Goal: Transaction & Acquisition: Register for event/course

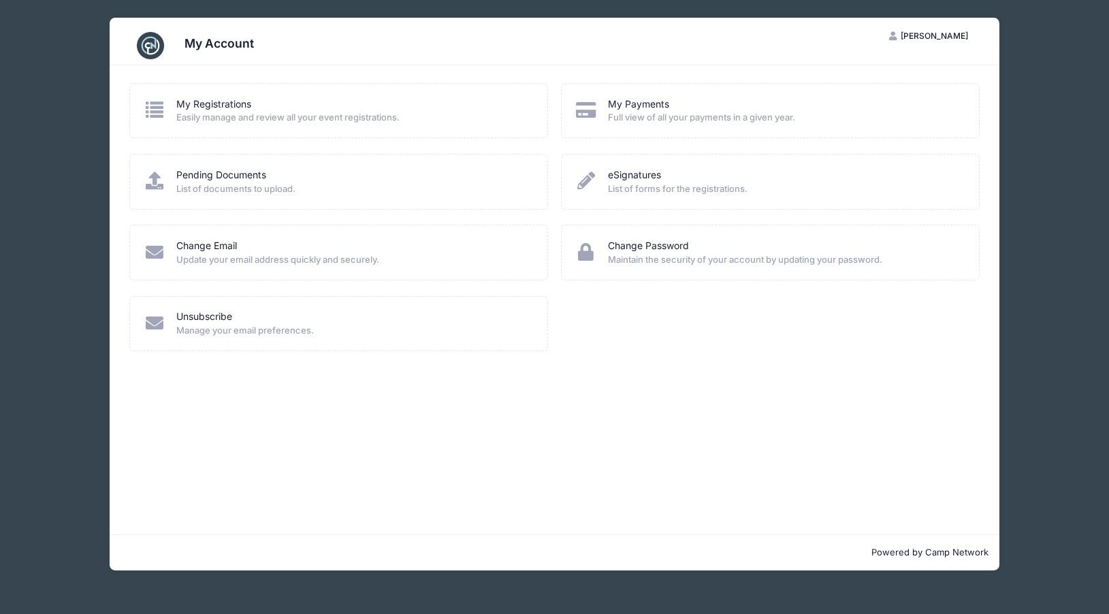
click at [364, 120] on span "Easily manage and review all your event registrations." at bounding box center [352, 118] width 353 height 14
click at [214, 115] on span "Easily manage and review all your event registrations." at bounding box center [352, 118] width 353 height 14
click at [212, 101] on link "My Registrations" at bounding box center [213, 104] width 75 height 14
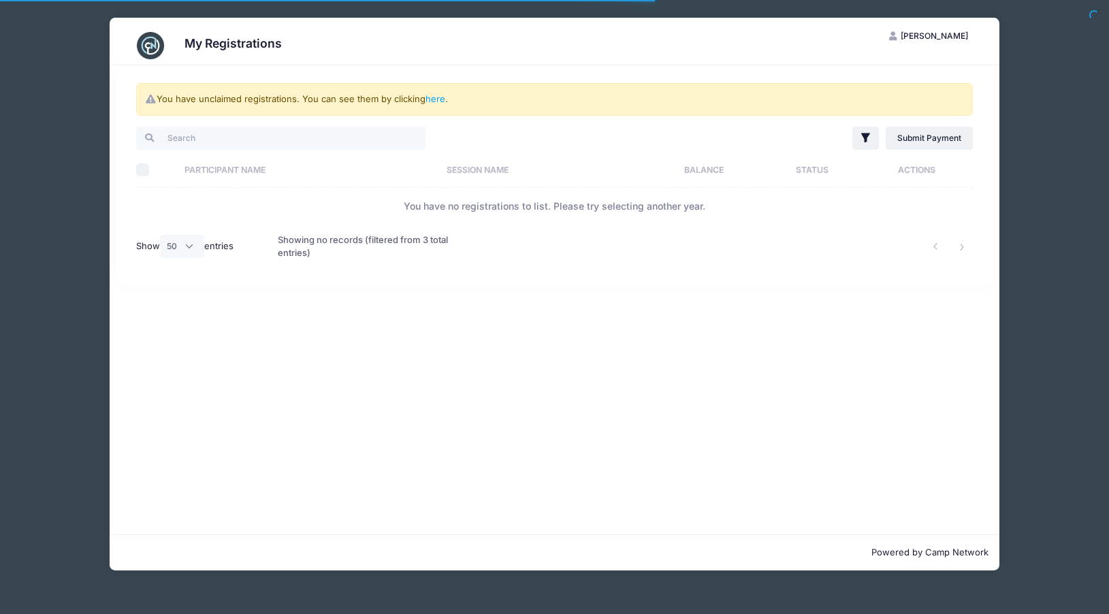
select select "50"
click at [432, 99] on link "here" at bounding box center [435, 98] width 20 height 11
click at [436, 101] on link "here" at bounding box center [435, 98] width 20 height 11
click at [327, 323] on div "You have unclaimed registrations. You can see them by clicking here . Filter Fi…" at bounding box center [555, 299] width 890 height 469
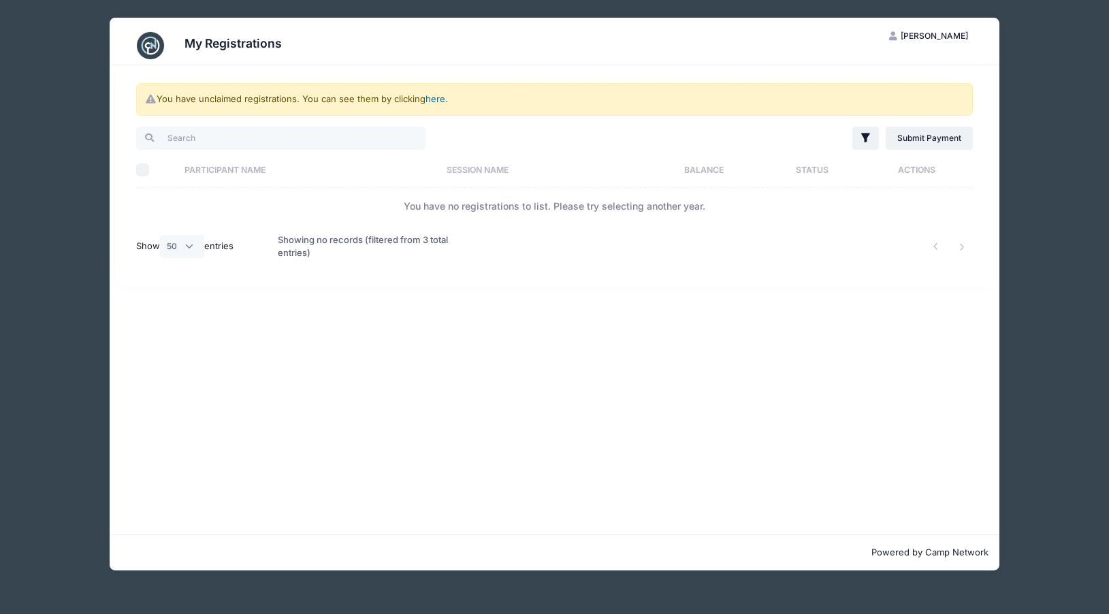
click at [436, 98] on link "here" at bounding box center [435, 98] width 20 height 11
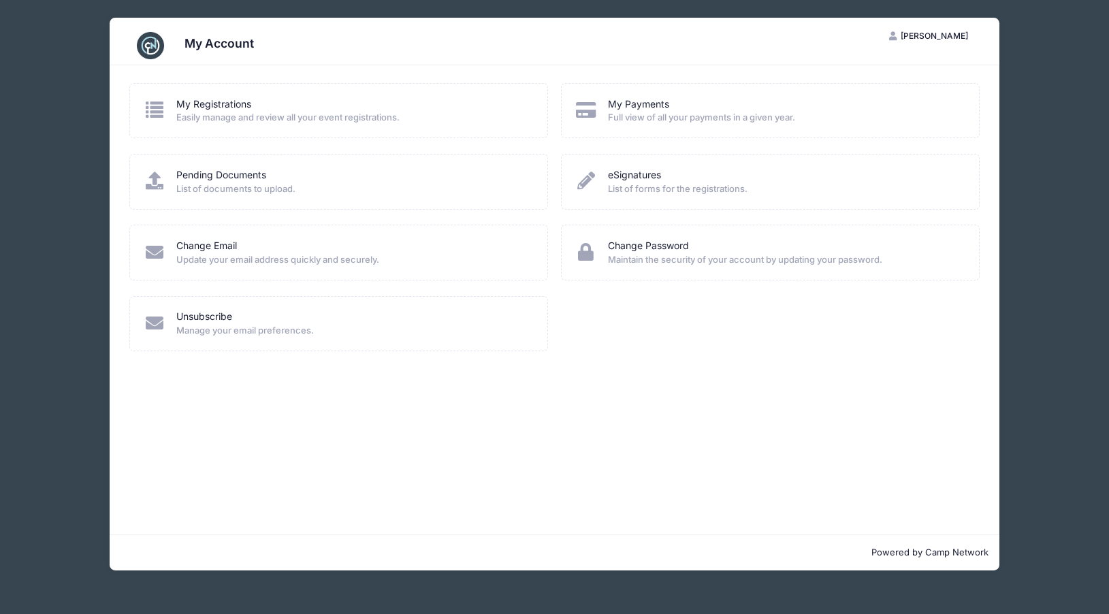
click at [140, 49] on img at bounding box center [150, 45] width 27 height 27
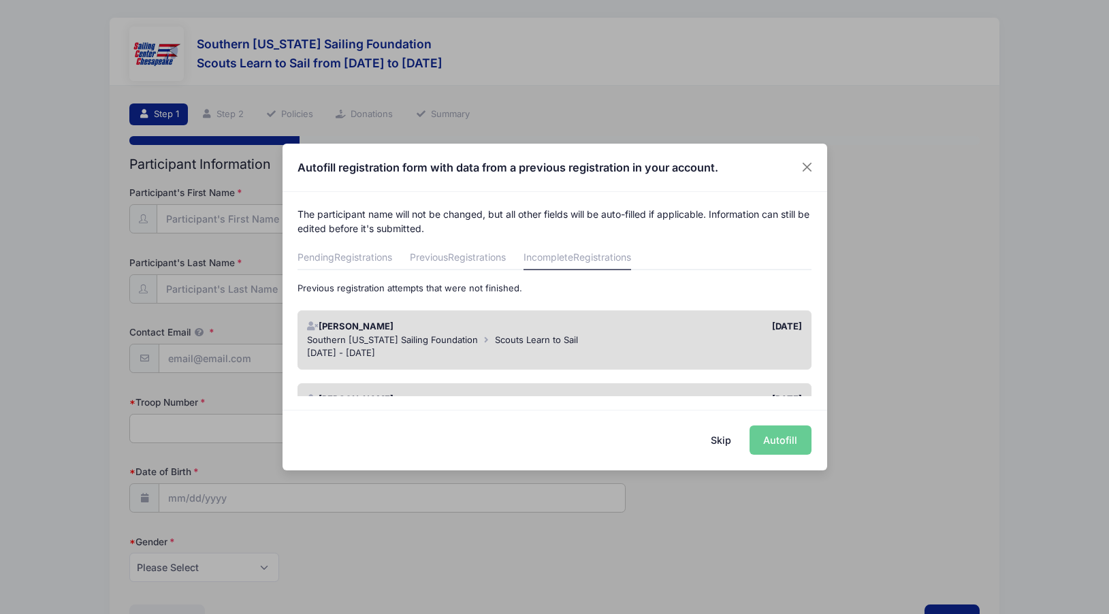
scroll to position [68, 0]
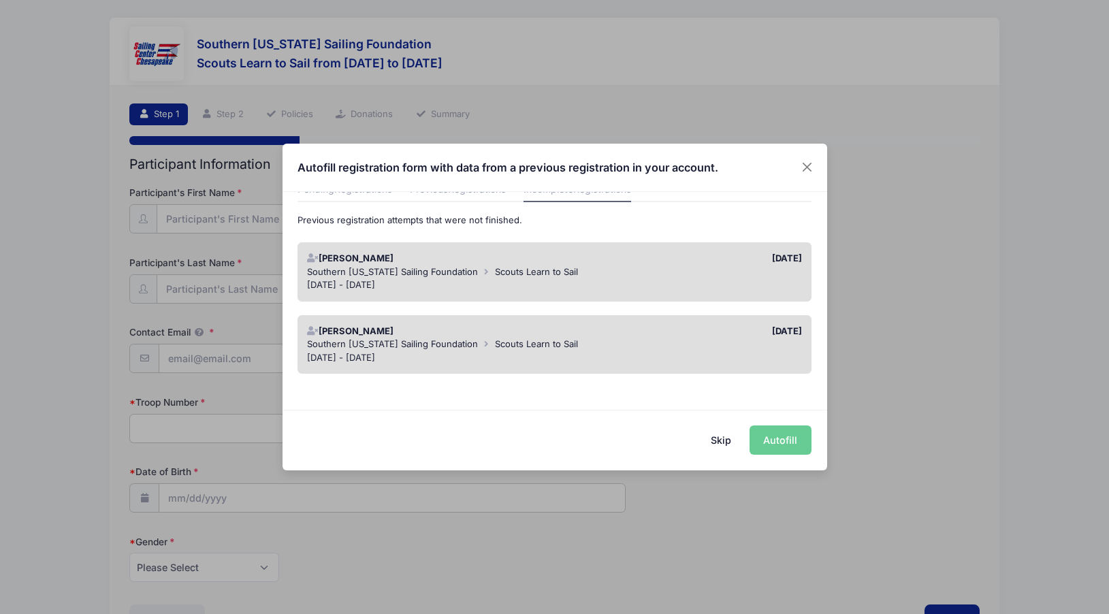
click at [719, 267] on div "Southern Maryland Sailing Foundation Scouts Learn to Sail" at bounding box center [554, 272] width 495 height 14
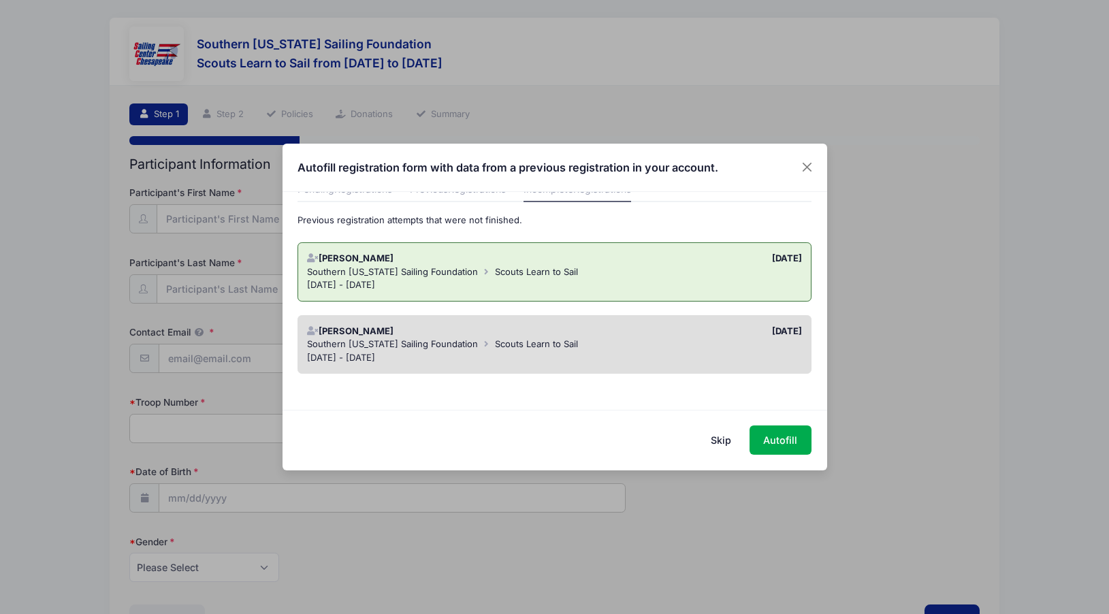
click at [687, 327] on div "09/02/2025" at bounding box center [682, 332] width 254 height 14
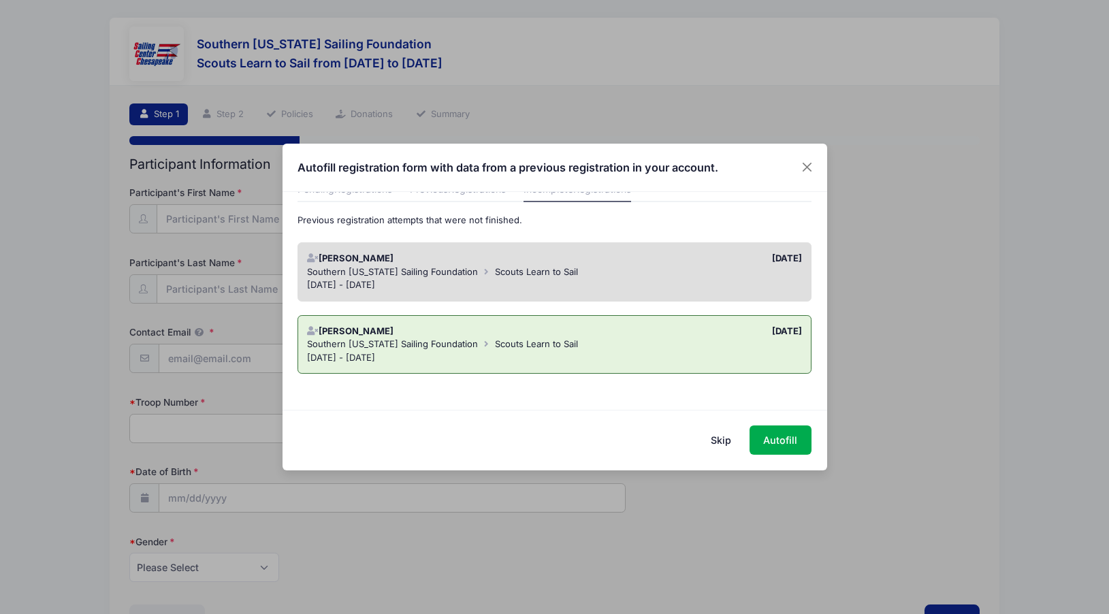
click at [734, 221] on p "Previous registration attempts that were not finished." at bounding box center [554, 221] width 514 height 14
click at [752, 281] on div "Sep 6 - Sep 6, 2025" at bounding box center [554, 285] width 495 height 14
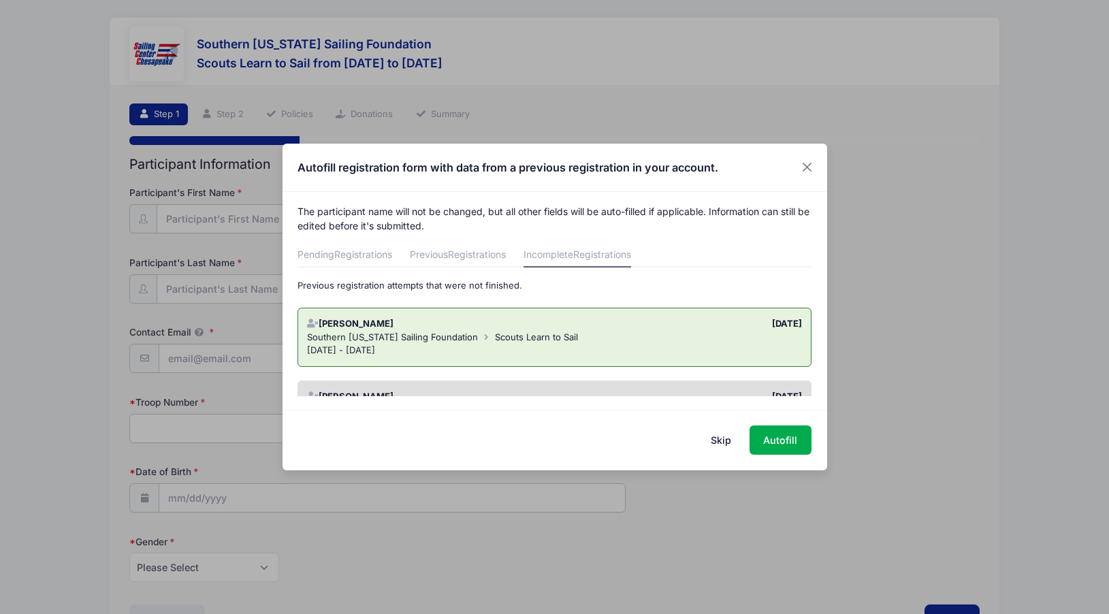
scroll to position [0, 0]
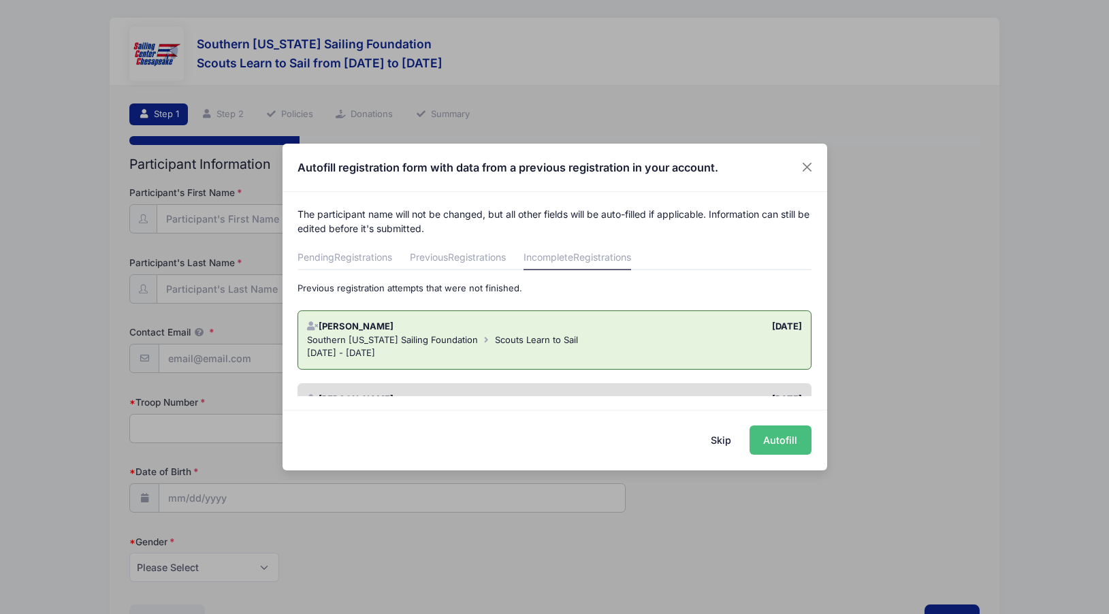
click at [790, 439] on button "Autofill" at bounding box center [780, 439] width 62 height 29
type input "[EMAIL_ADDRESS][DOMAIN_NAME]"
type input "314"
type input "08/31/2010"
select select "Female"
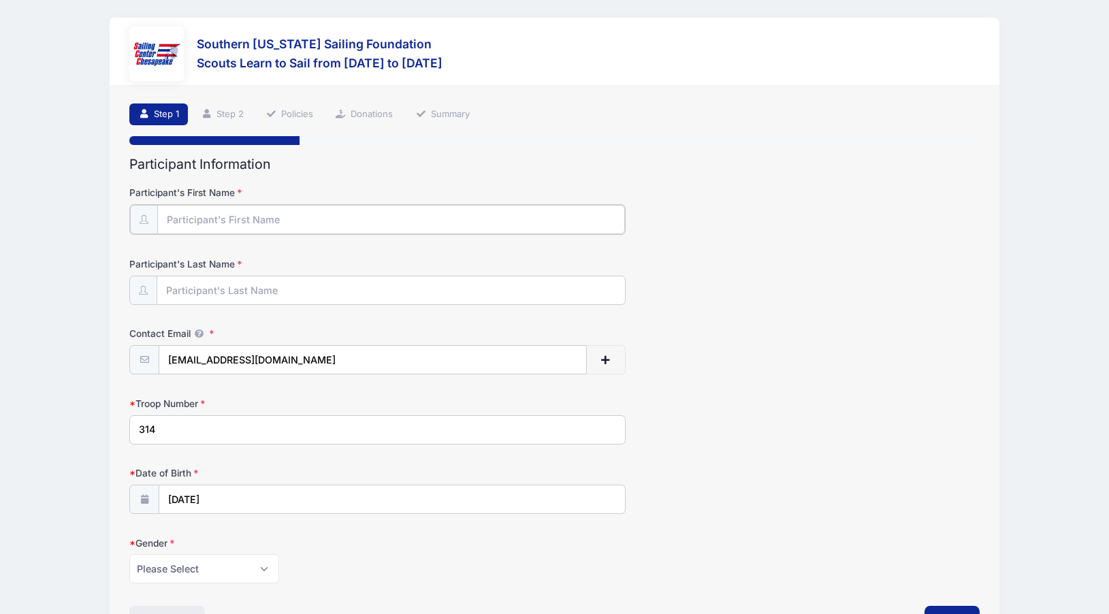
click at [461, 223] on input "Participant's First Name" at bounding box center [391, 219] width 468 height 29
type input "Faith"
type input "Kawakami"
type input "2010"
select select "7"
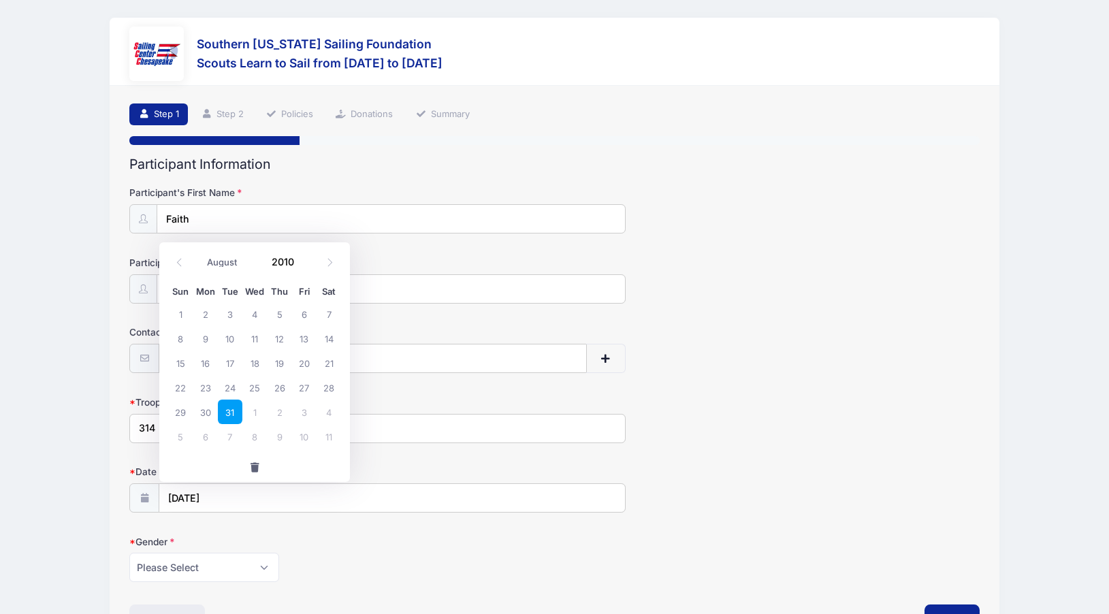
click at [716, 497] on div "Date of Birth 08/31/2010" at bounding box center [554, 489] width 850 height 48
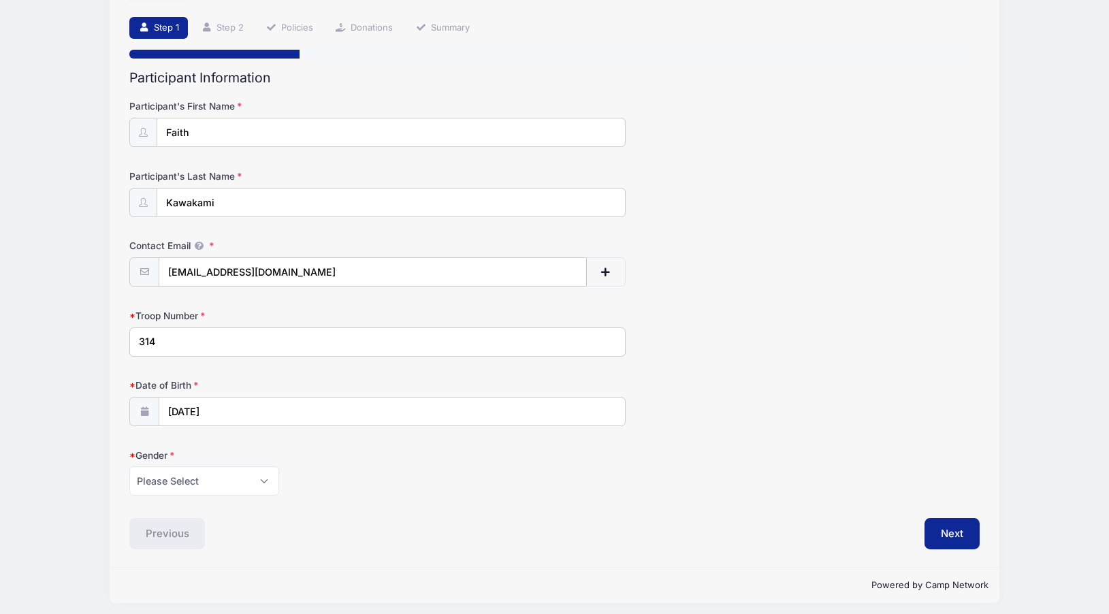
scroll to position [93, 0]
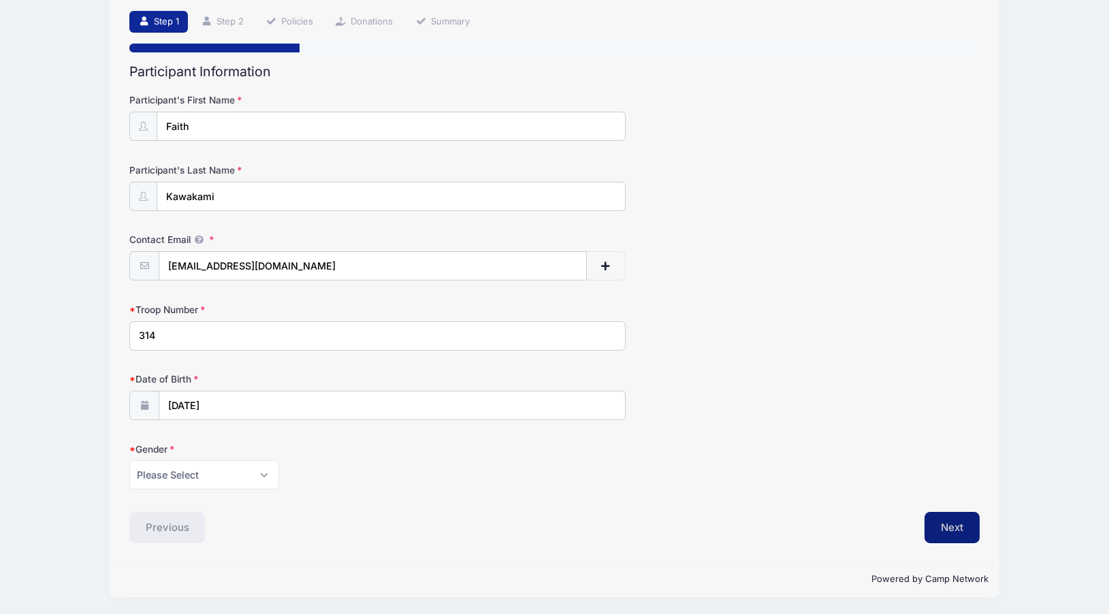
click at [948, 531] on button "Next" at bounding box center [951, 527] width 55 height 31
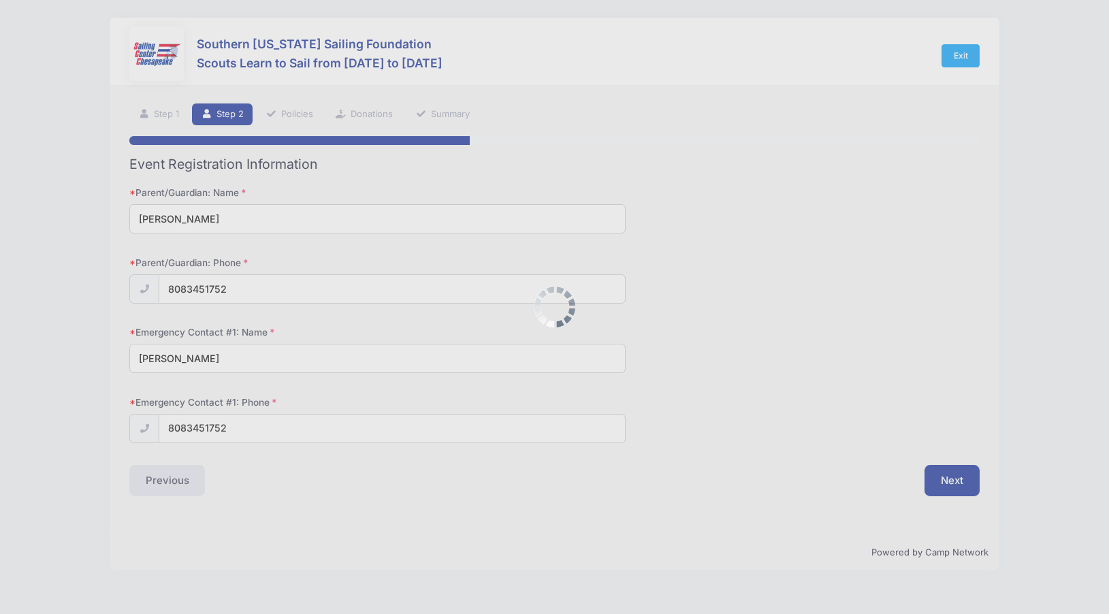
scroll to position [0, 0]
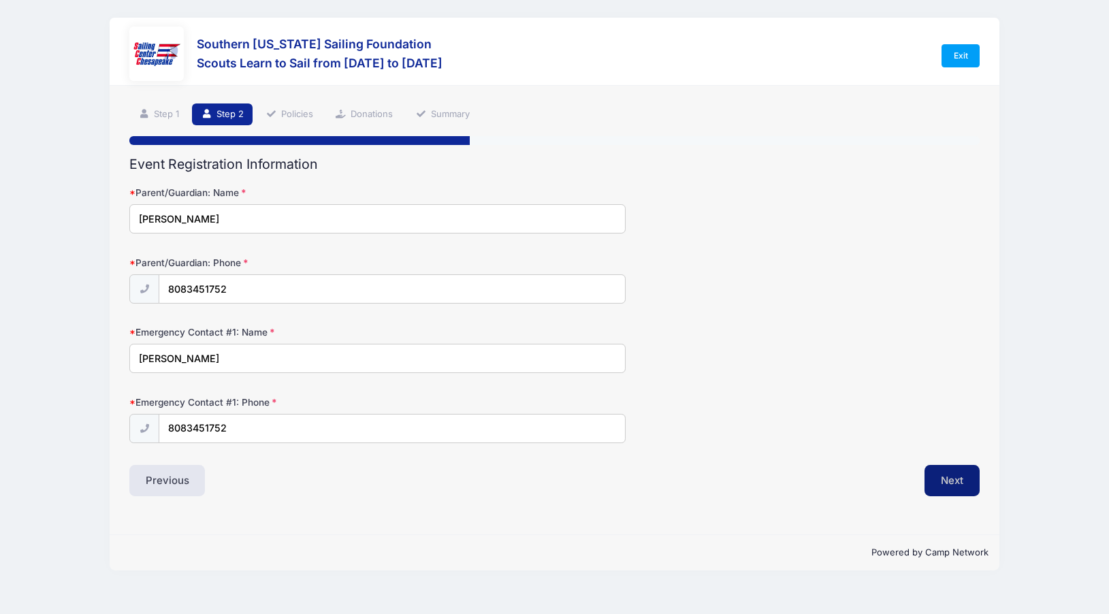
click at [970, 480] on button "Next" at bounding box center [951, 480] width 55 height 31
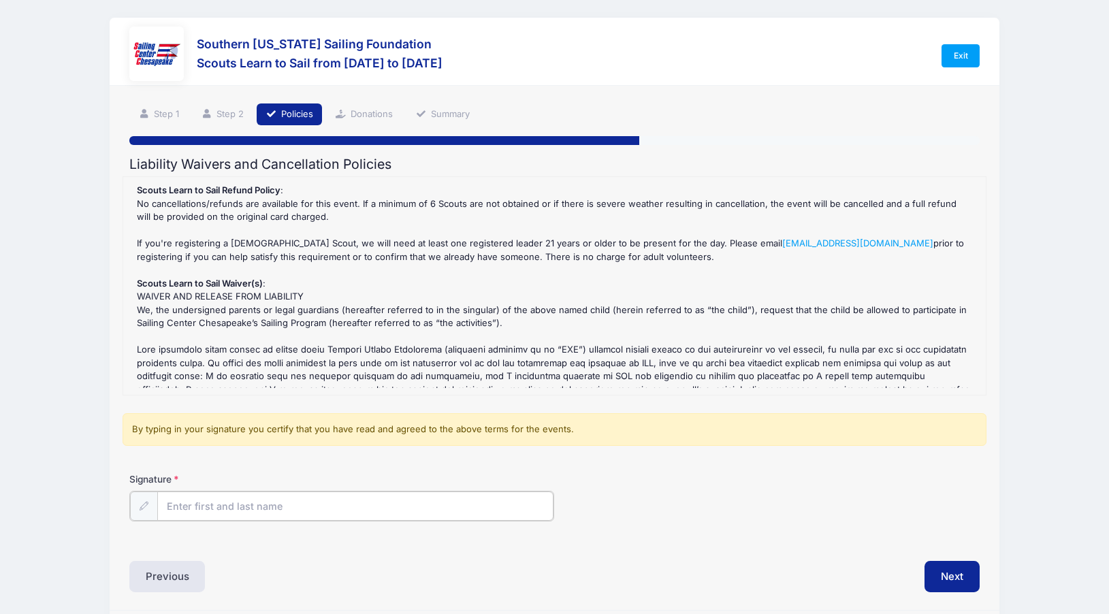
click at [231, 510] on input "Signature" at bounding box center [355, 505] width 397 height 29
type input "Izumi Kawakami"
click at [975, 521] on div "Signature Izumi Kawakami" at bounding box center [554, 506] width 864 height 69
click at [964, 572] on button "Next" at bounding box center [951, 574] width 55 height 31
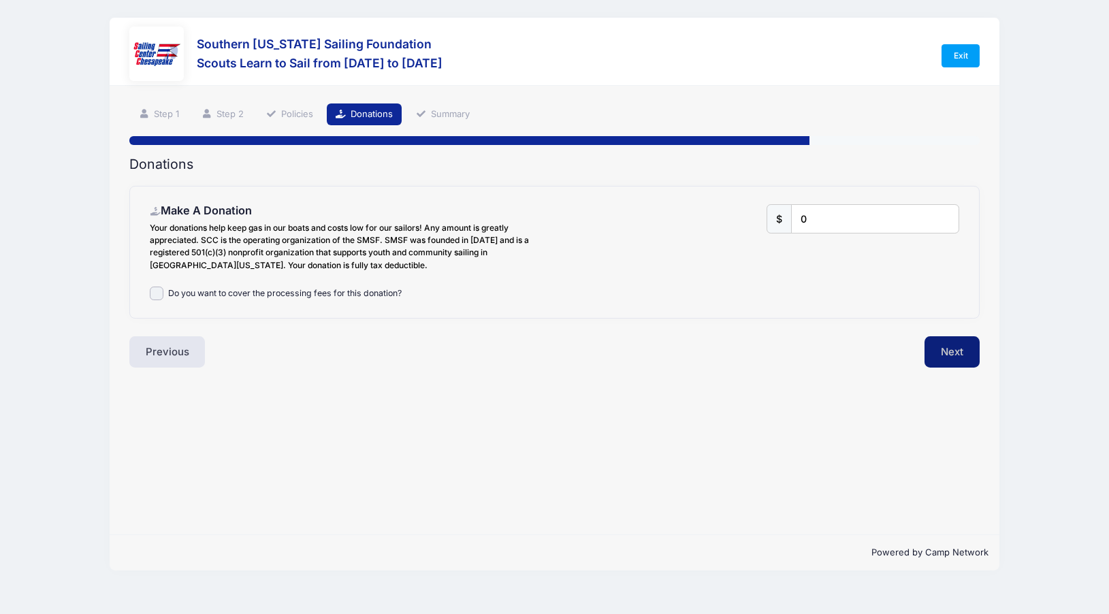
click at [970, 347] on button "Next" at bounding box center [951, 351] width 55 height 31
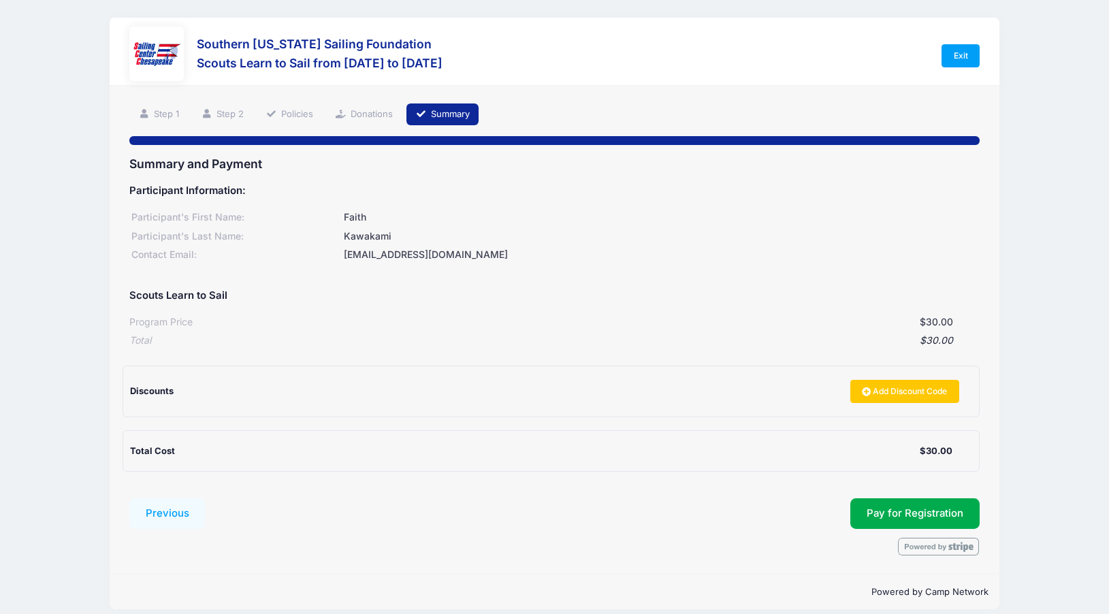
click at [514, 553] on div at bounding box center [554, 547] width 850 height 18
click at [936, 523] on button "Pay for Registration" at bounding box center [914, 513] width 129 height 31
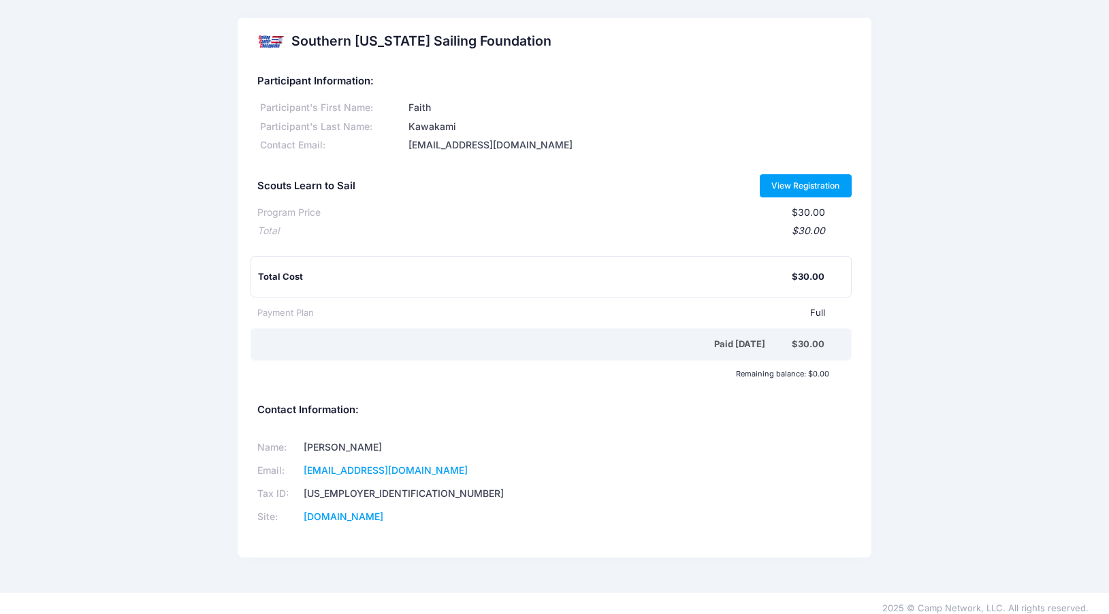
click at [823, 191] on link "View Registration" at bounding box center [805, 185] width 92 height 23
click at [334, 48] on h2 "Southern [US_STATE] Sailing Foundation" at bounding box center [421, 41] width 260 height 16
click at [269, 44] on div at bounding box center [270, 41] width 27 height 27
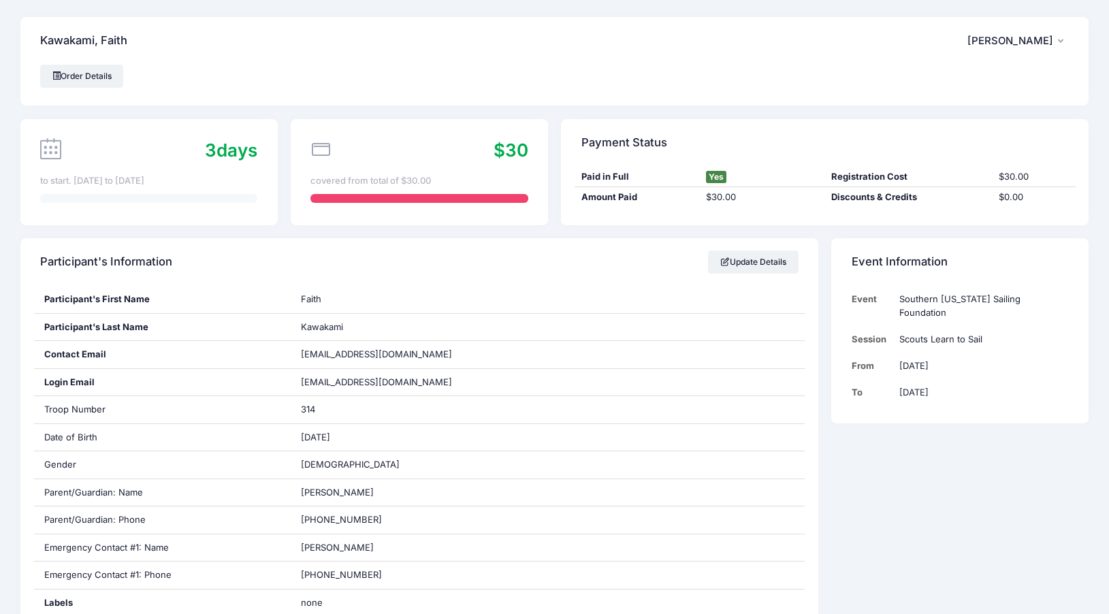
click at [221, 150] on div "3 days" at bounding box center [231, 150] width 52 height 27
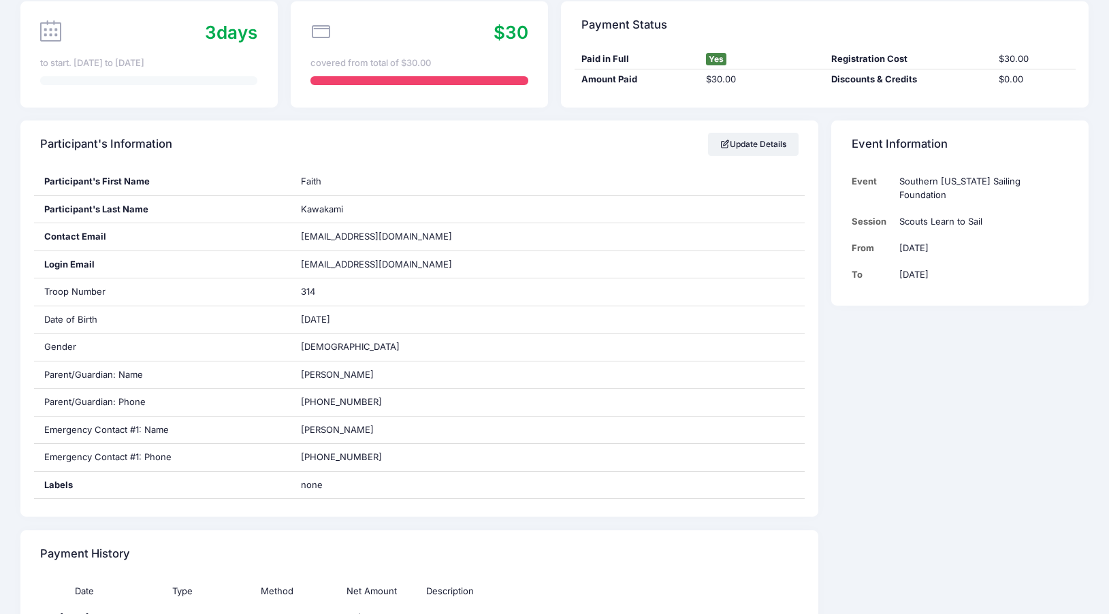
scroll to position [442, 0]
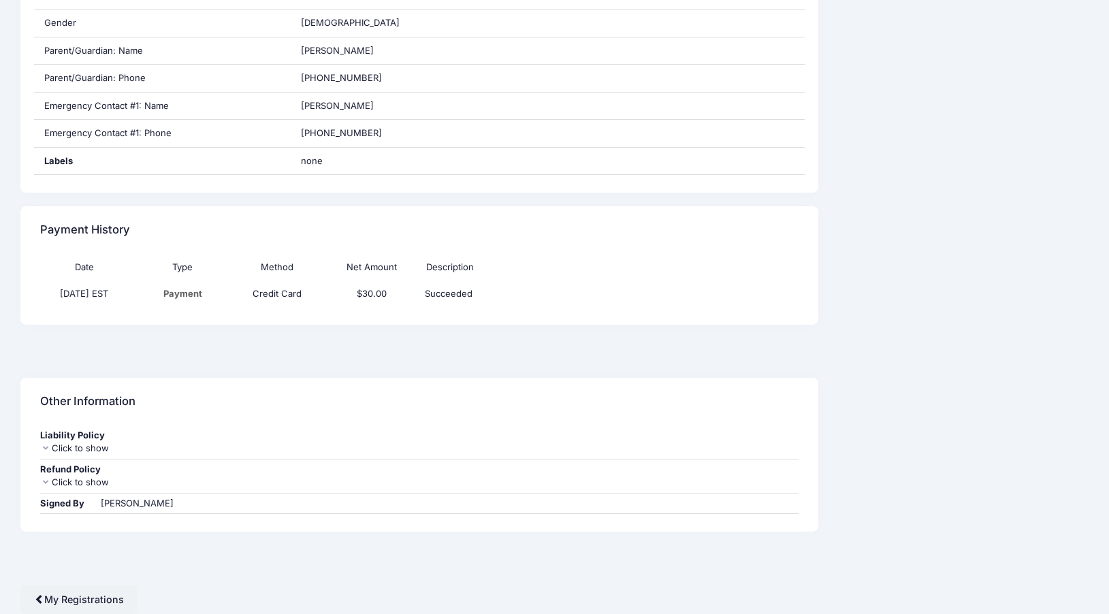
click at [81, 453] on div "Click to show" at bounding box center [418, 449] width 757 height 14
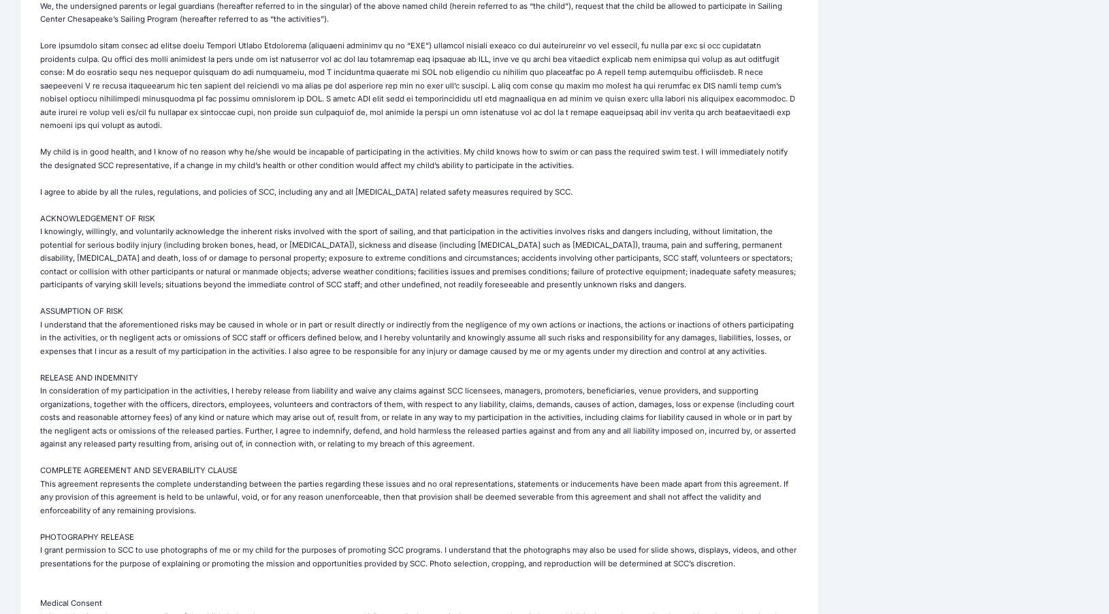
scroll to position [1198, 0]
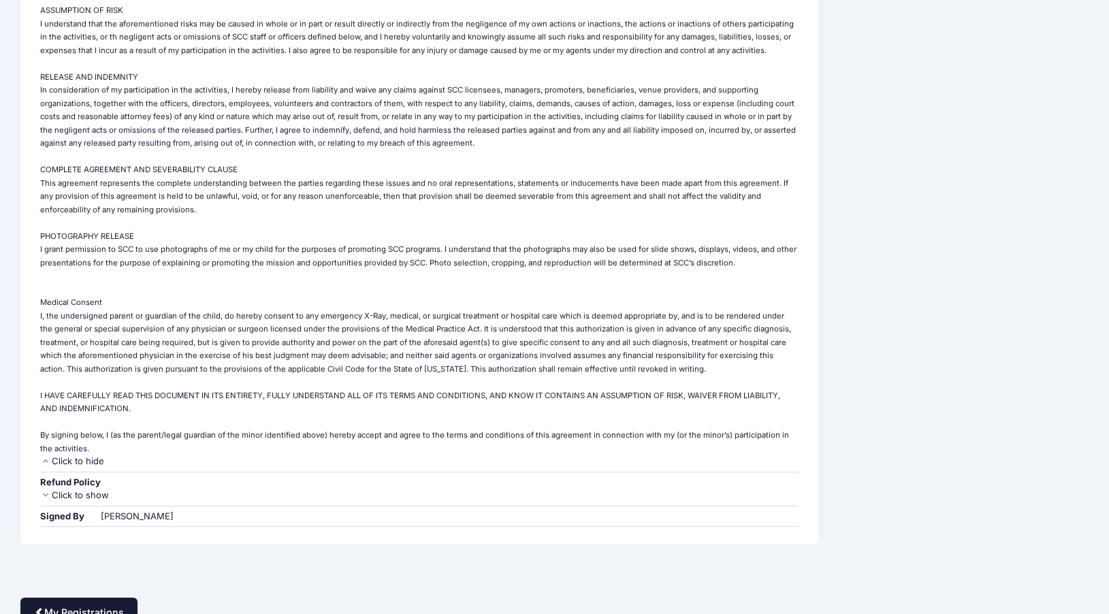
click at [74, 598] on link "My Registrations" at bounding box center [78, 612] width 117 height 29
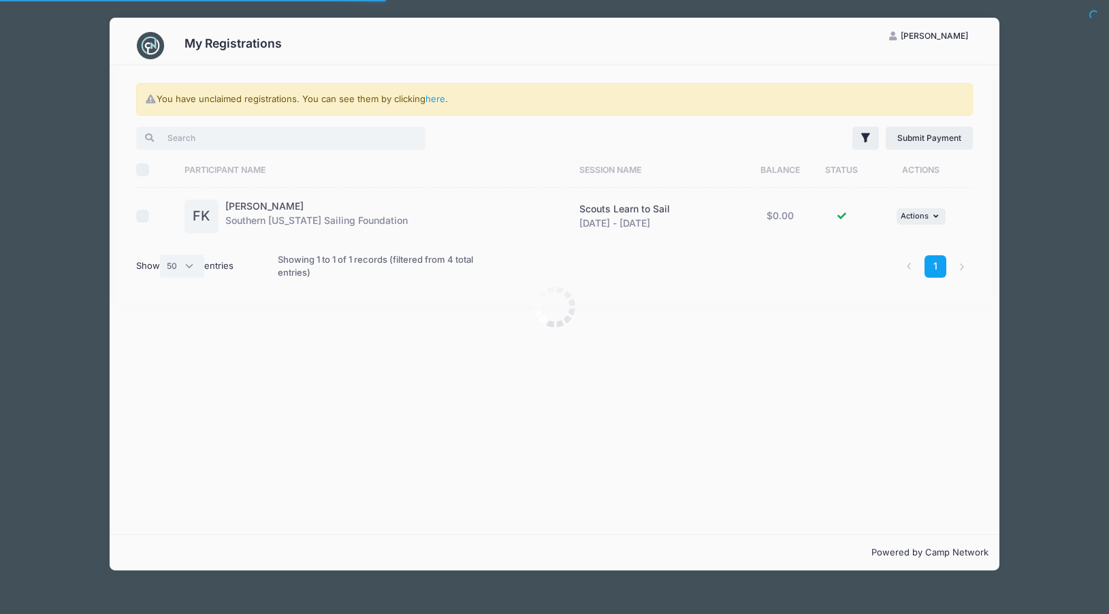
select select "50"
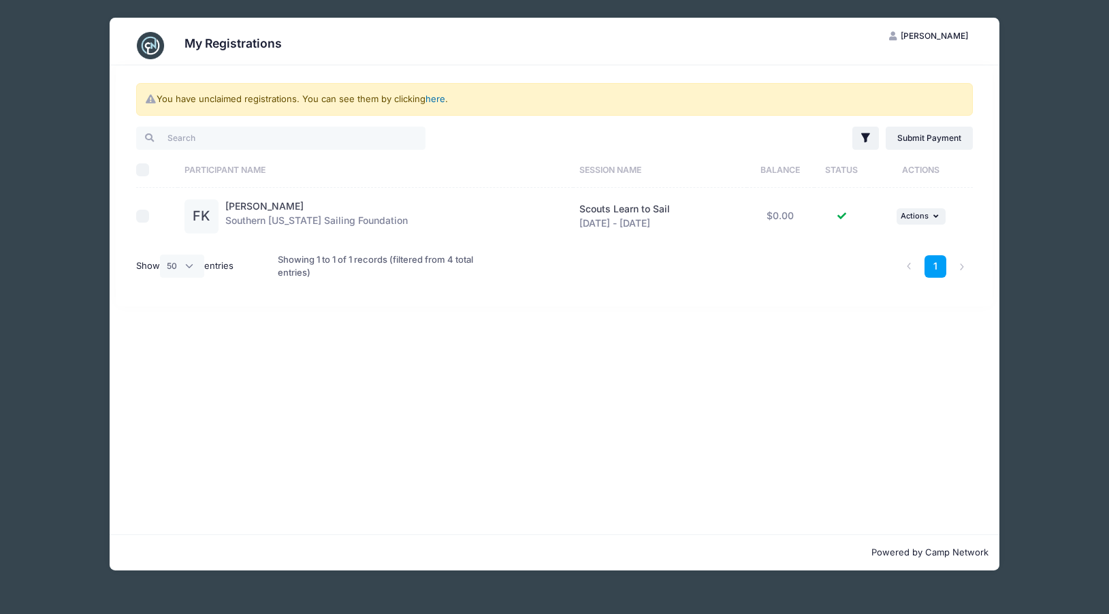
click at [434, 97] on link "here" at bounding box center [435, 98] width 20 height 11
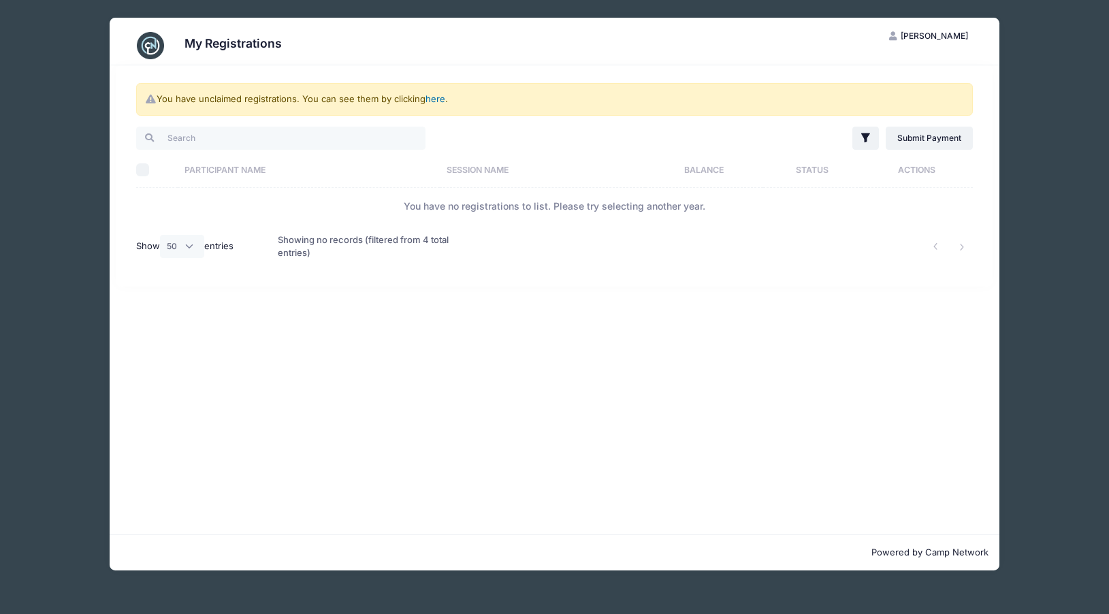
click at [435, 98] on link "here" at bounding box center [435, 98] width 20 height 11
click at [155, 52] on img at bounding box center [150, 45] width 27 height 27
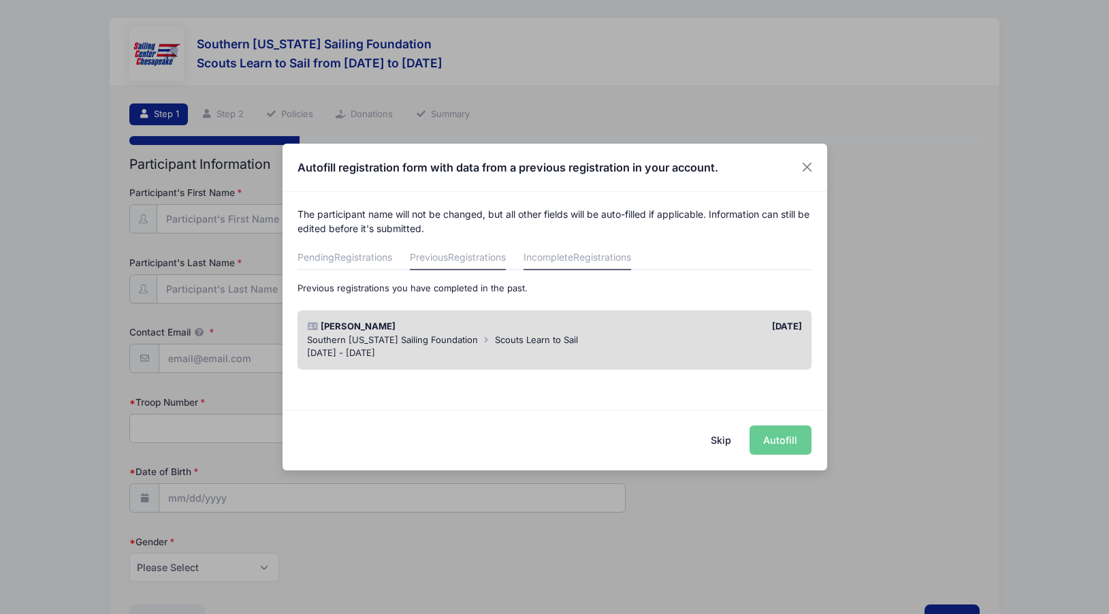
click at [599, 257] on span "Registrations" at bounding box center [602, 257] width 58 height 12
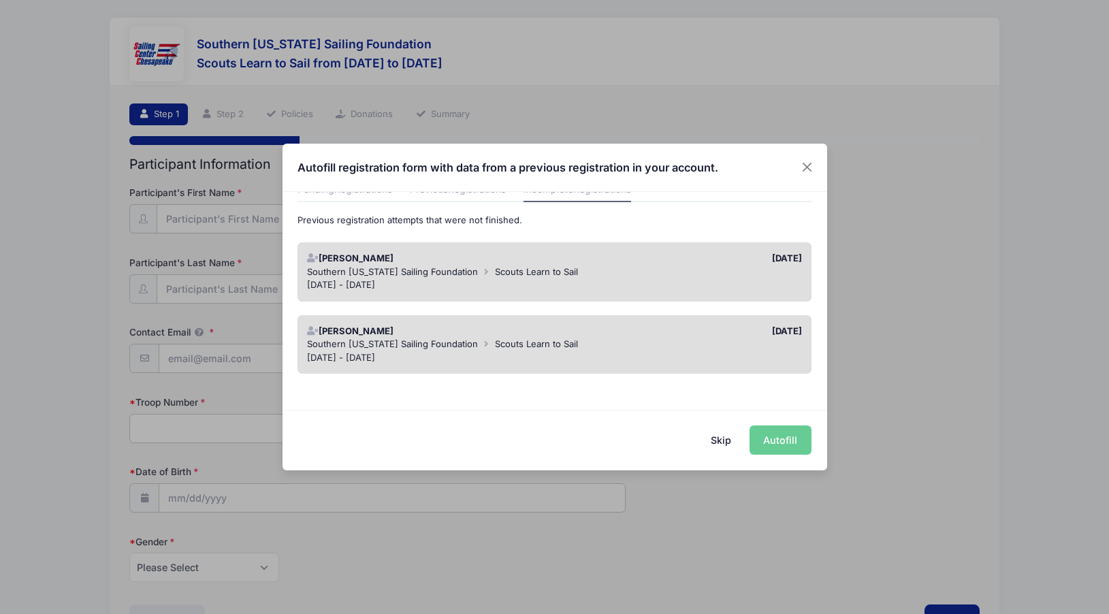
click at [568, 352] on div "Sep 6 - Sep 6, 2025" at bounding box center [554, 358] width 495 height 14
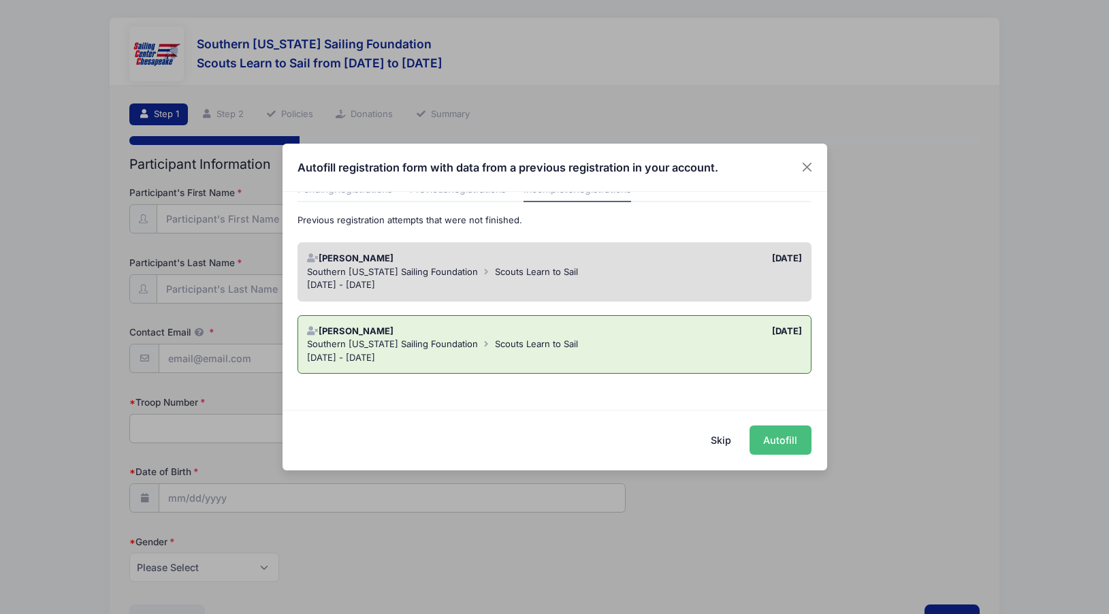
click at [779, 444] on button "Autofill" at bounding box center [780, 439] width 62 height 29
type input "[EMAIL_ADDRESS][DOMAIN_NAME]"
type input "314"
type input "04/23/2009"
select select "Female"
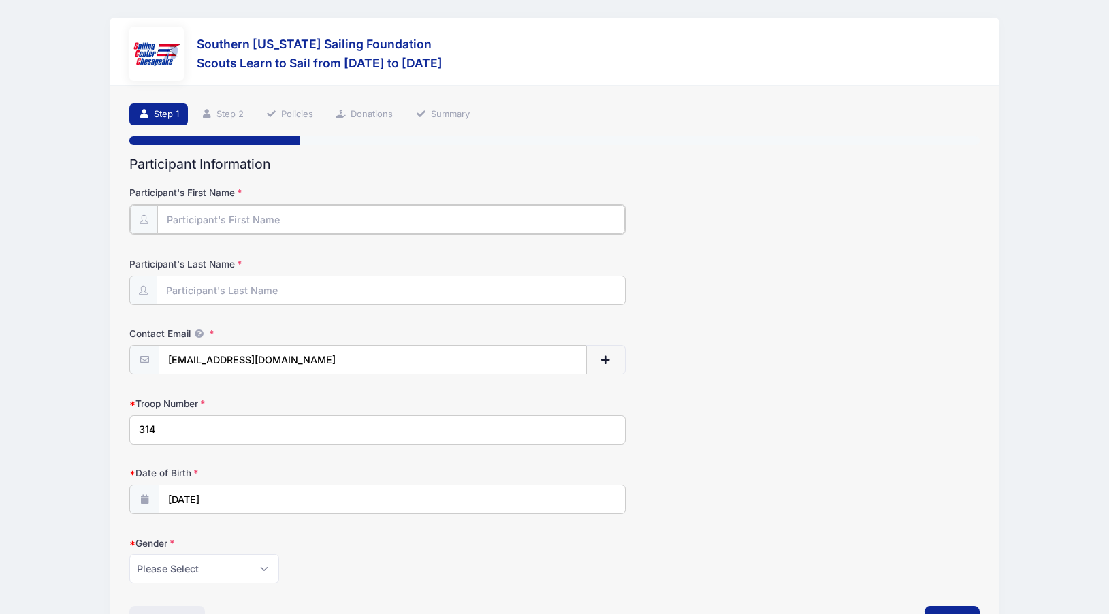
click at [259, 225] on input "Participant's First Name" at bounding box center [391, 219] width 468 height 29
type input "Grace"
type input "Kawakami"
click at [774, 470] on div "Date of Birth 04/23/2009" at bounding box center [554, 489] width 850 height 48
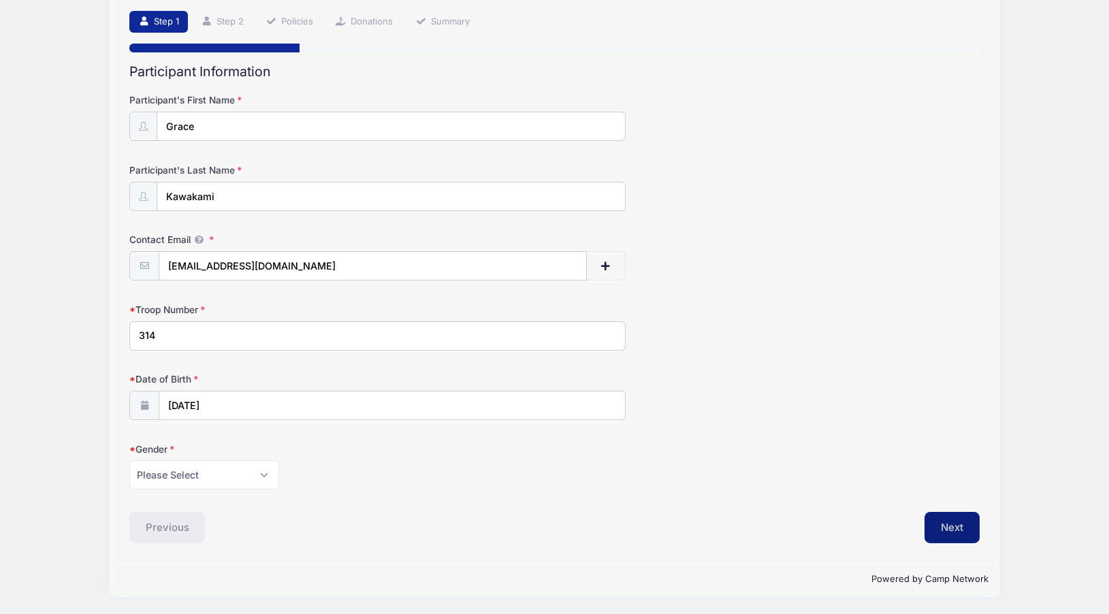
click at [961, 519] on button "Next" at bounding box center [951, 527] width 55 height 31
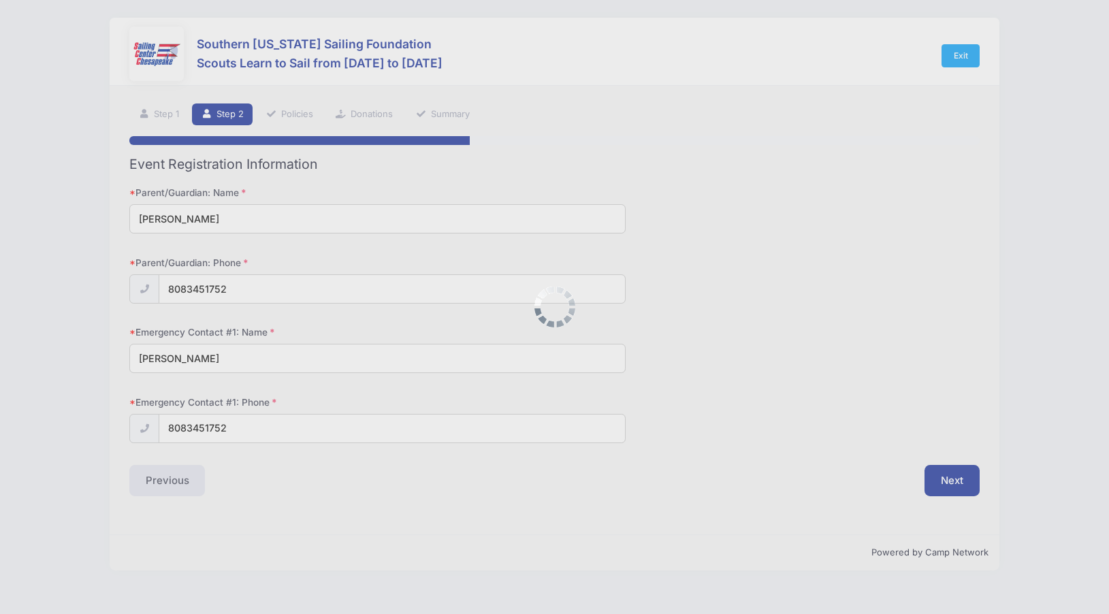
scroll to position [0, 0]
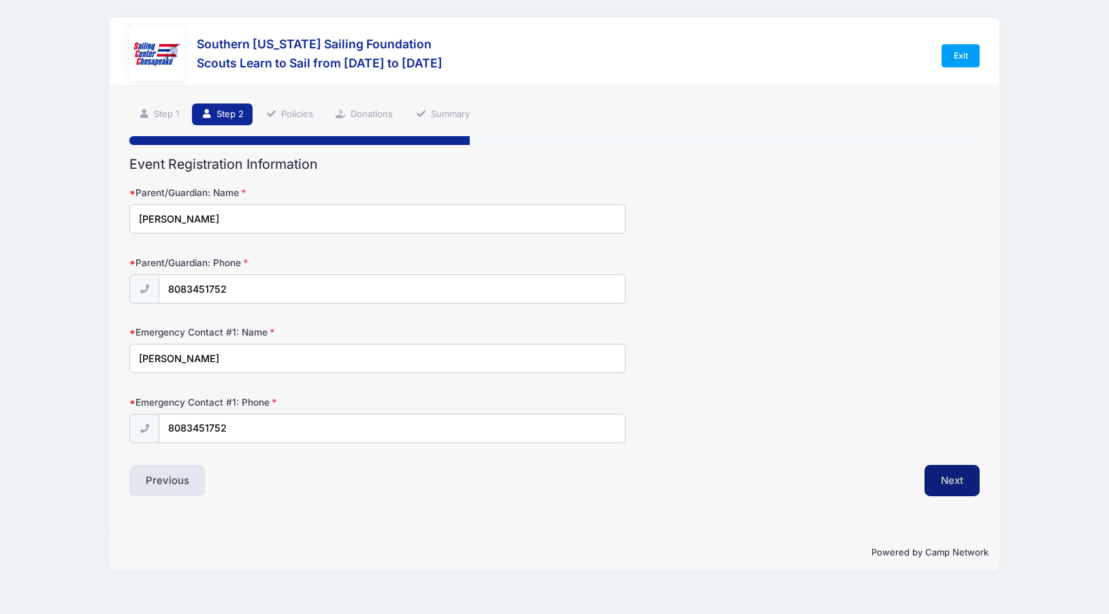
click at [945, 485] on button "Next" at bounding box center [951, 480] width 55 height 31
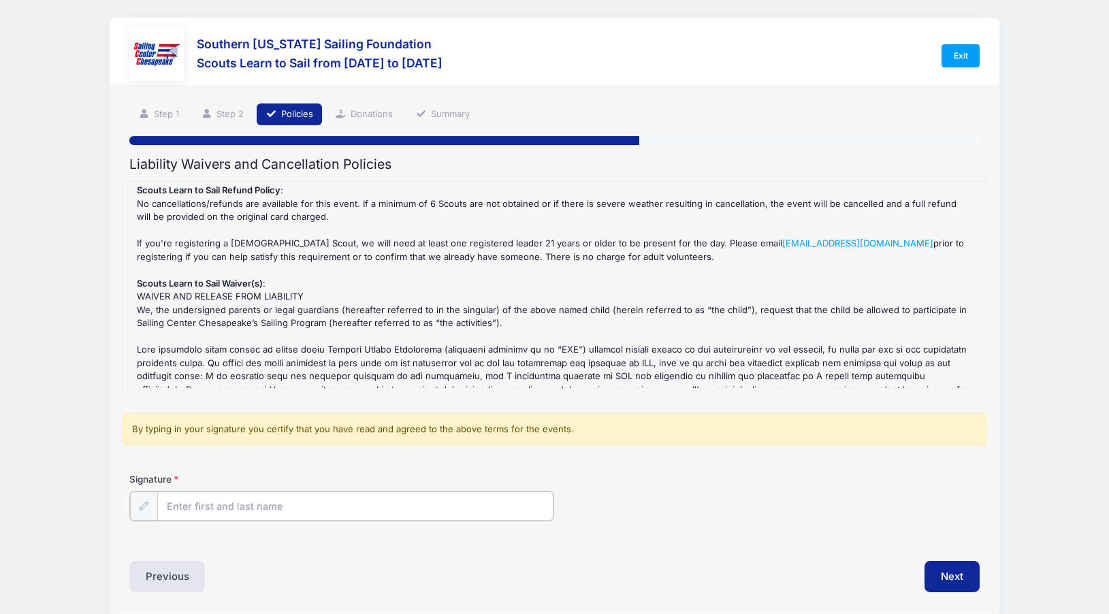
click at [375, 504] on input "Signature" at bounding box center [355, 505] width 397 height 29
type input "Izumi Kawakami"
click at [956, 572] on button "Next" at bounding box center [951, 574] width 55 height 31
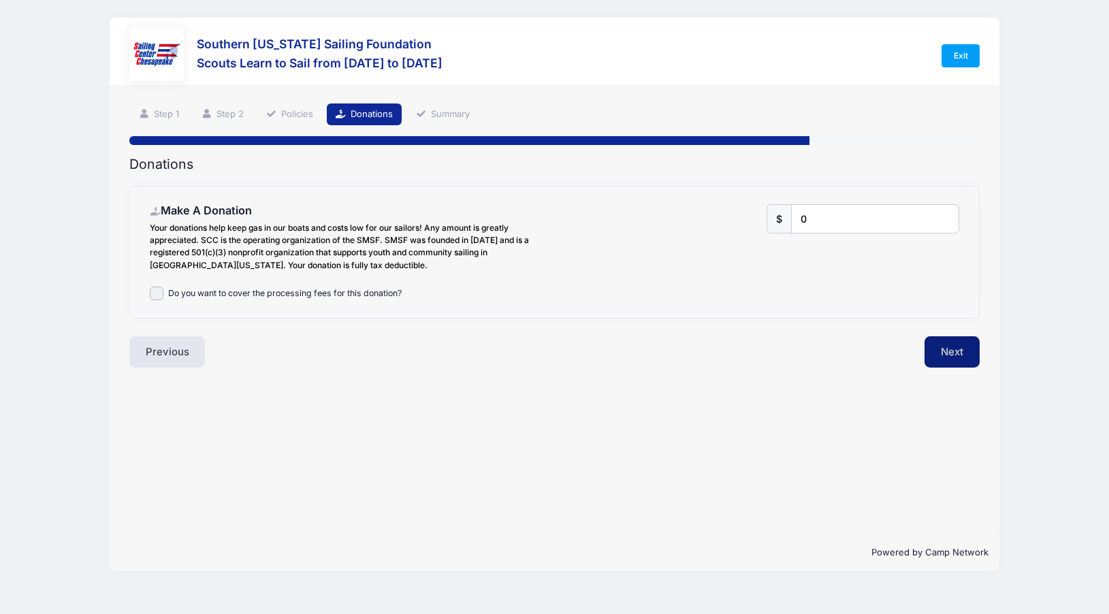
click at [964, 361] on button "Next" at bounding box center [951, 351] width 55 height 31
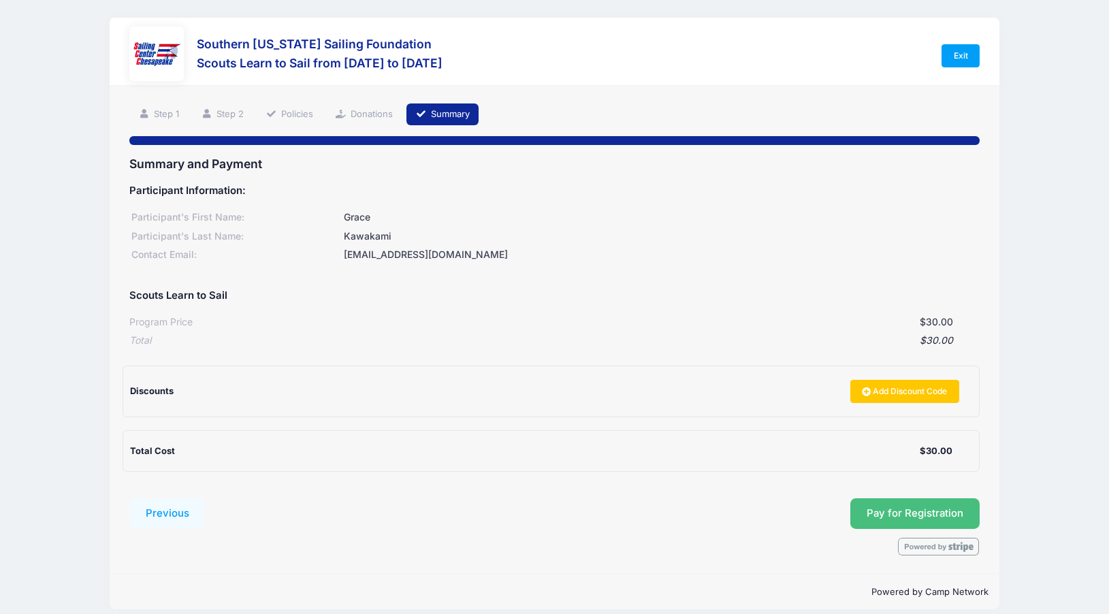
click at [938, 506] on button "Pay for Registration" at bounding box center [914, 513] width 129 height 31
